Goal: Task Accomplishment & Management: Complete application form

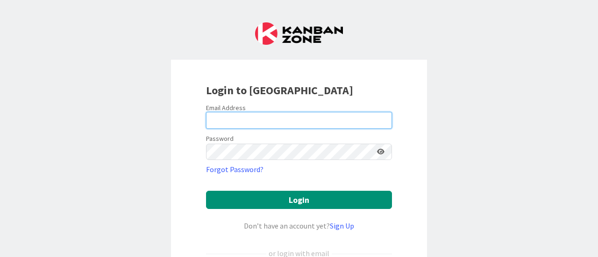
click at [271, 126] on input "email" at bounding box center [299, 120] width 186 height 17
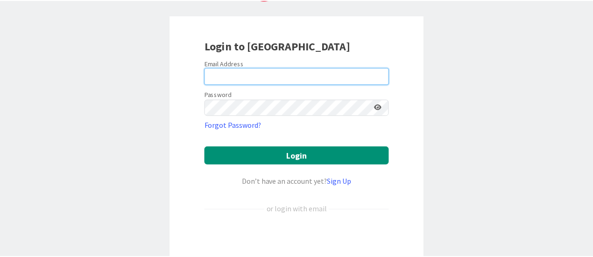
scroll to position [45, 0]
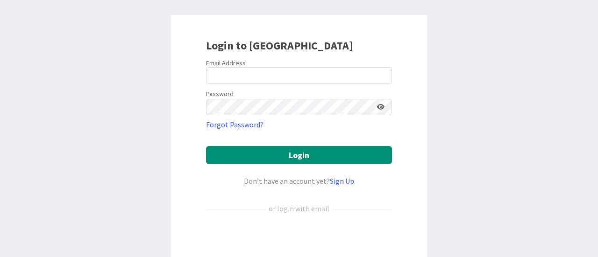
click at [193, 196] on div "Login to [GEOGRAPHIC_DATA] Email Address Password Forgot Password? Login Don’t …" at bounding box center [299, 157] width 256 height 285
